Goal: Find specific page/section: Find specific page/section

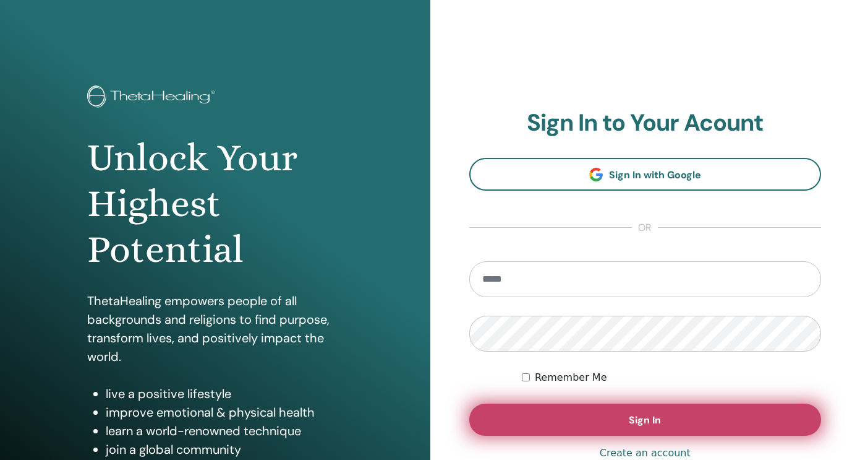
type input "**********"
click at [644, 422] on span "Sign In" at bounding box center [645, 419] width 32 height 13
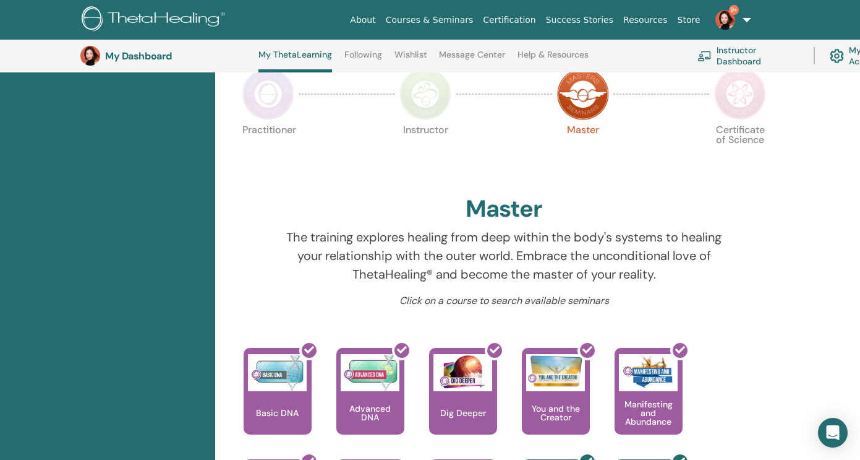
scroll to position [226, 0]
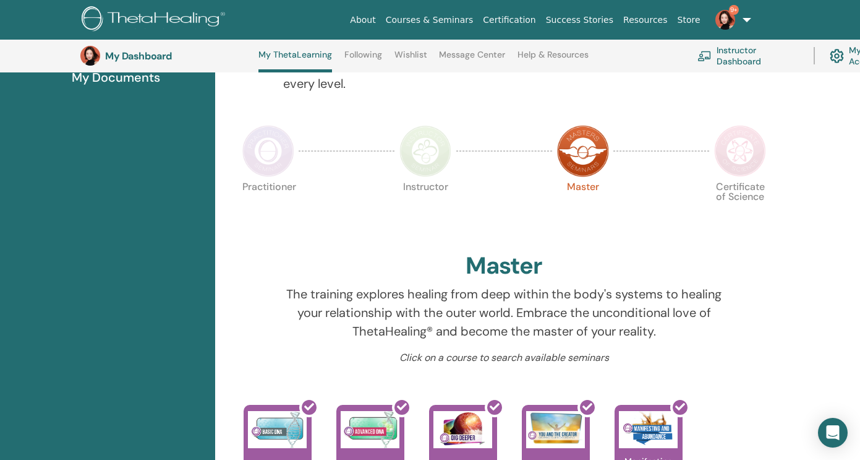
click at [742, 160] on img at bounding box center [740, 151] width 52 height 52
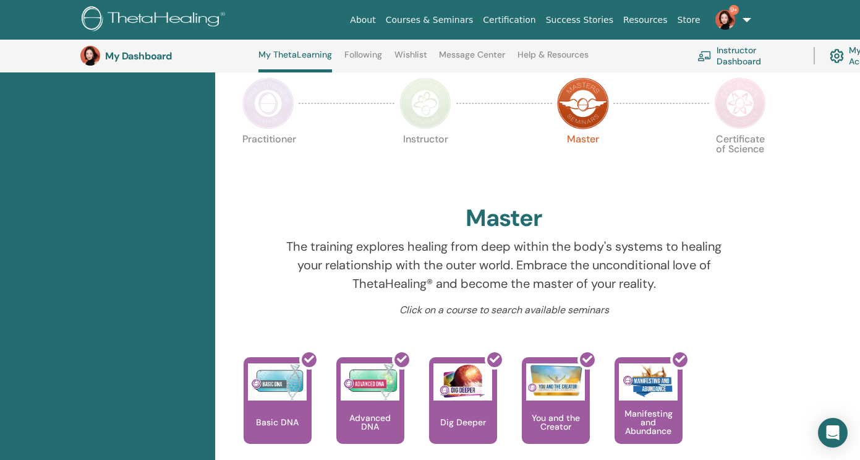
scroll to position [274, 0]
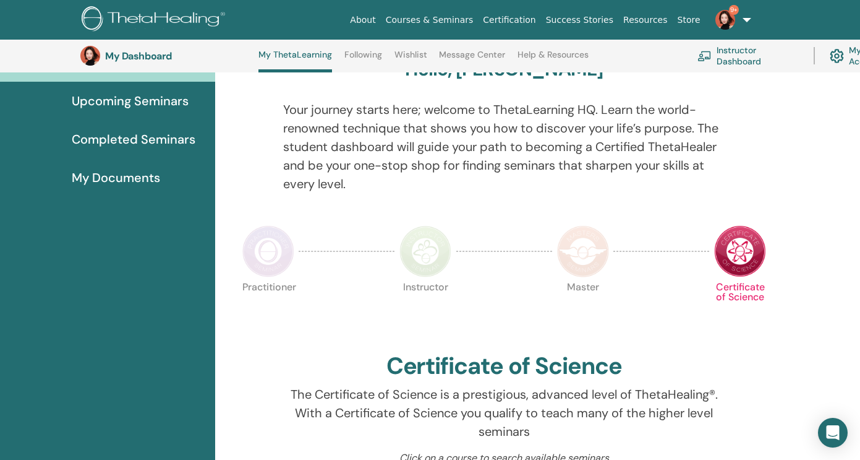
scroll to position [183, 0]
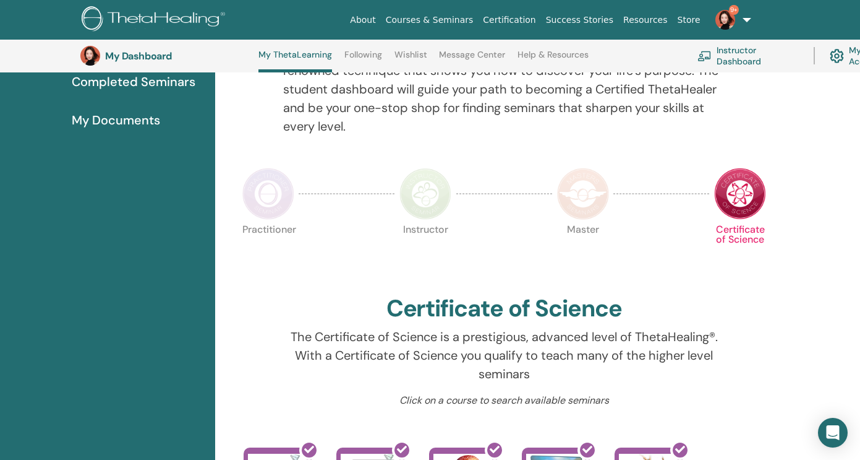
click at [572, 179] on img at bounding box center [583, 194] width 52 height 52
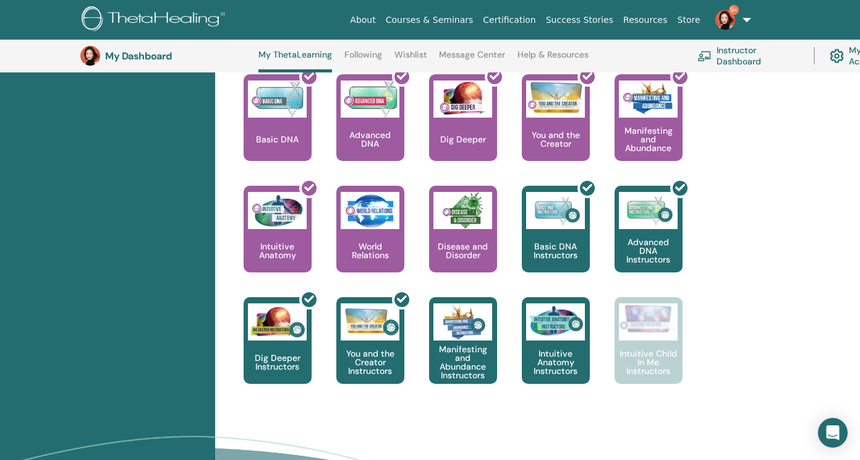
scroll to position [557, 0]
